Goal: Check status: Check status

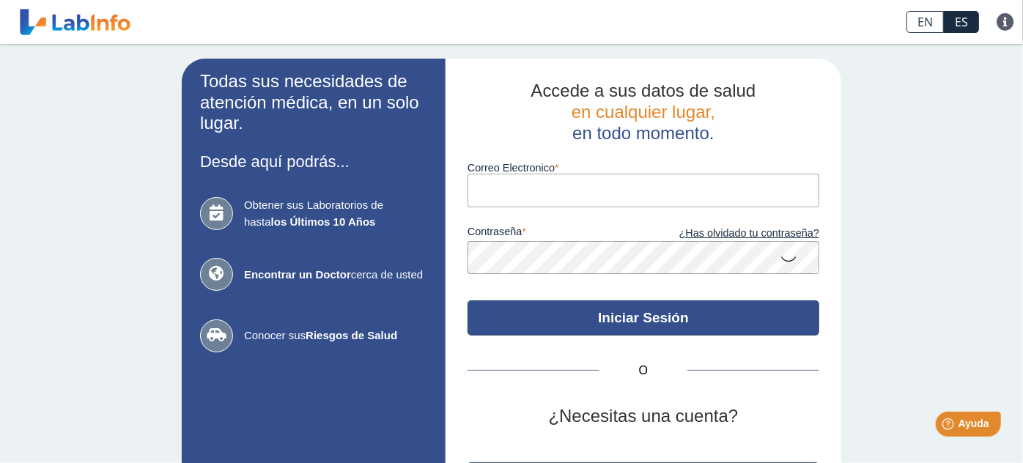
type input "[EMAIL_ADDRESS][DOMAIN_NAME]"
click at [626, 326] on button "Iniciar Sesión" at bounding box center [644, 318] width 352 height 35
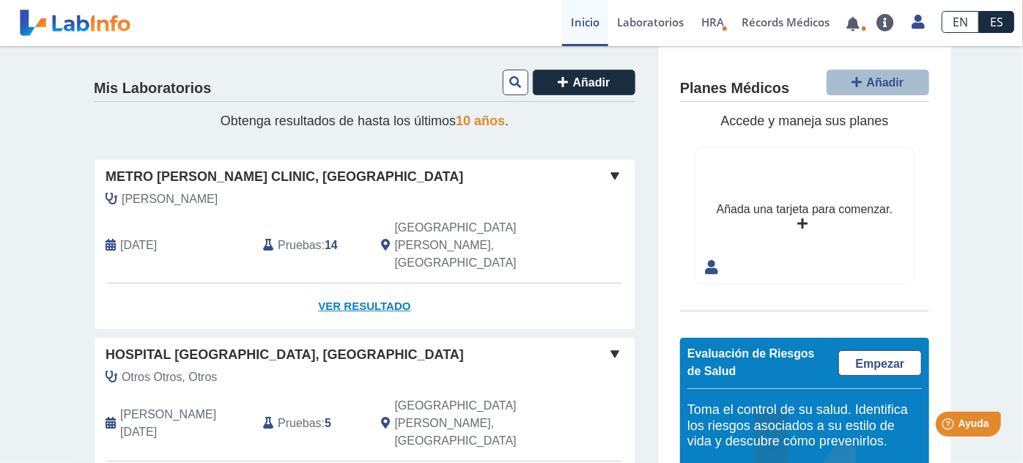
click at [363, 284] on link "Ver Resultado" at bounding box center [365, 307] width 540 height 46
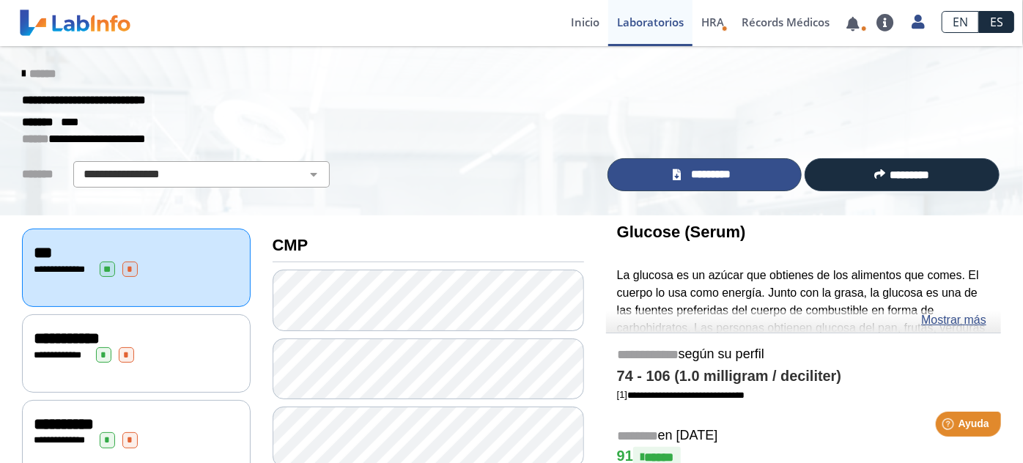
click at [718, 176] on span "*********" at bounding box center [711, 174] width 51 height 17
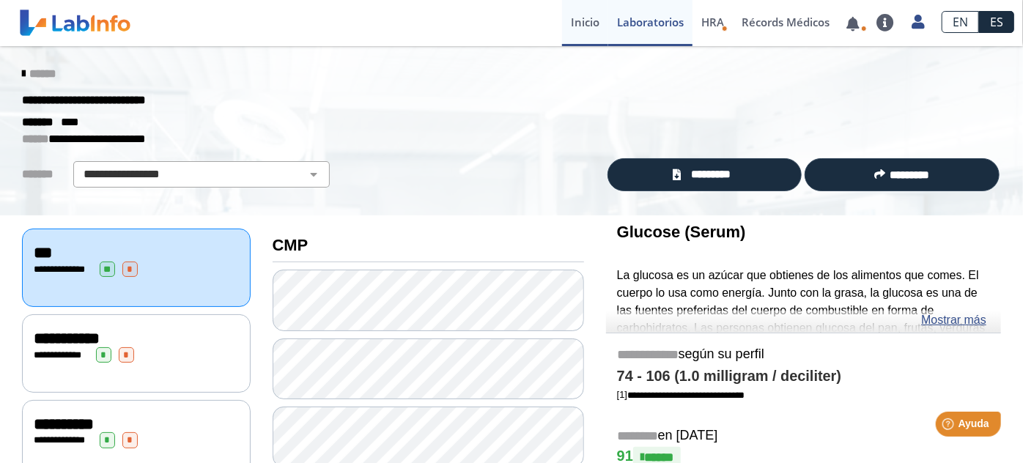
click at [599, 26] on link "Inicio" at bounding box center [585, 23] width 46 height 46
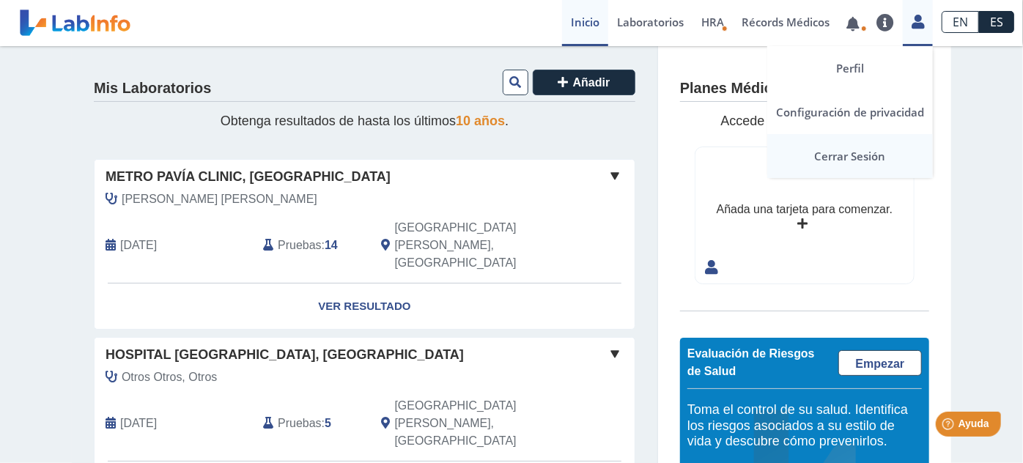
click at [878, 155] on link "Cerrar Sesión" at bounding box center [851, 156] width 166 height 44
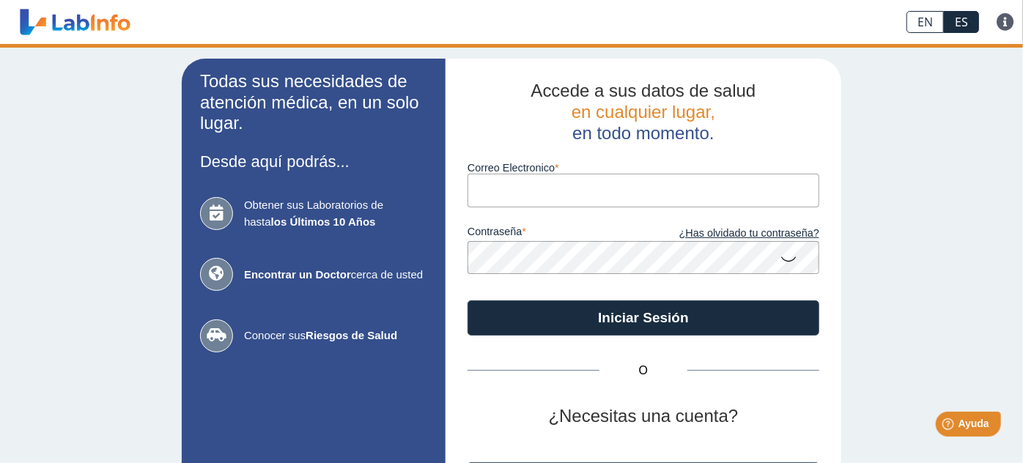
type input "[EMAIL_ADDRESS][DOMAIN_NAME]"
